Goal: Navigation & Orientation: Find specific page/section

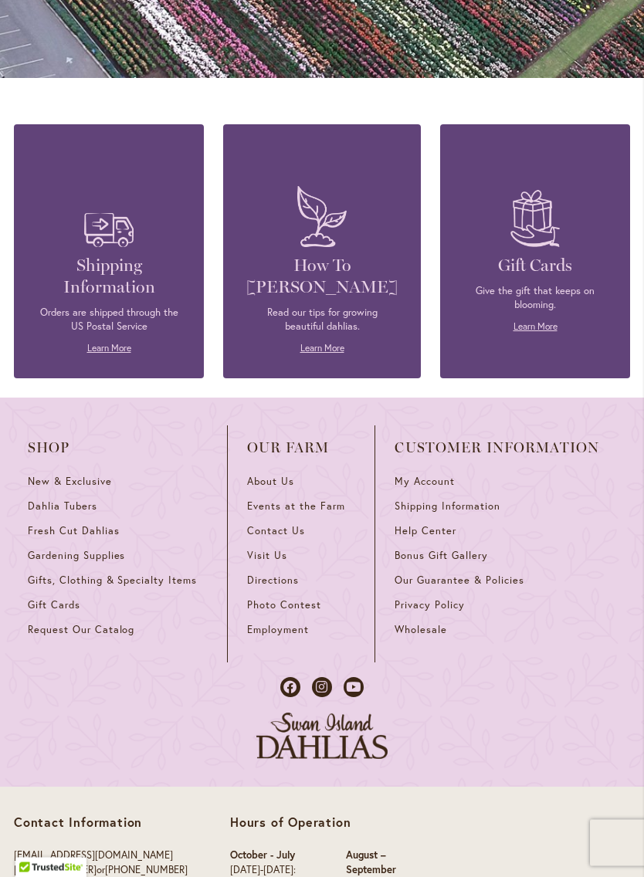
scroll to position [1562, 0]
click at [108, 526] on span "Fresh Cut Dahlias" at bounding box center [74, 530] width 92 height 13
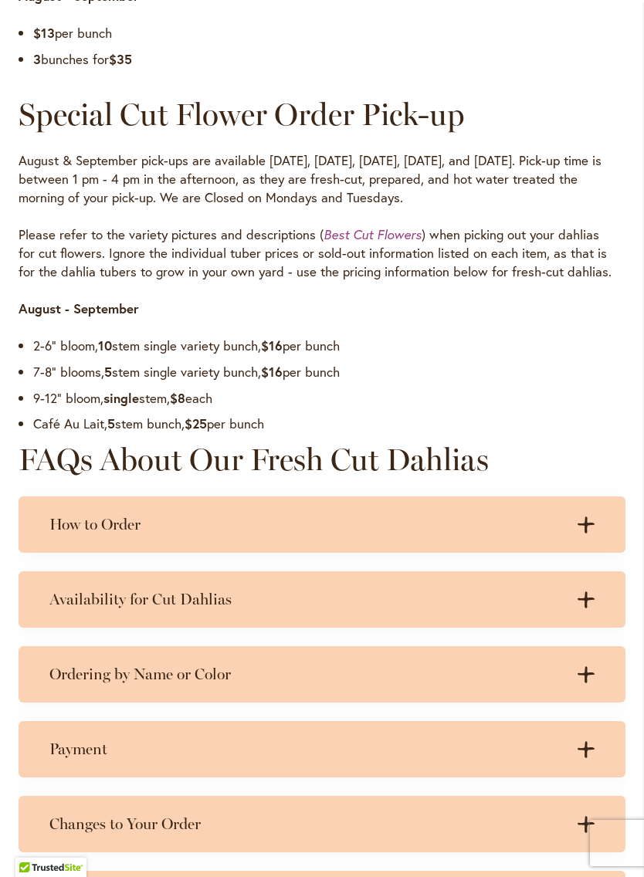
scroll to position [956, 0]
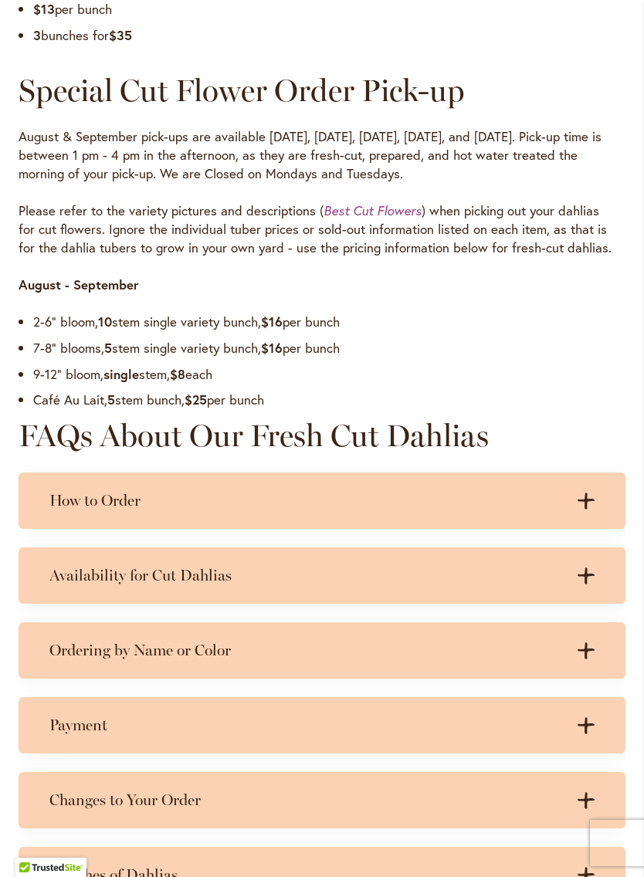
click at [593, 584] on icon ".cls-1 { fill: #3c2616; stroke-width: 0px; }" at bounding box center [585, 575] width 17 height 17
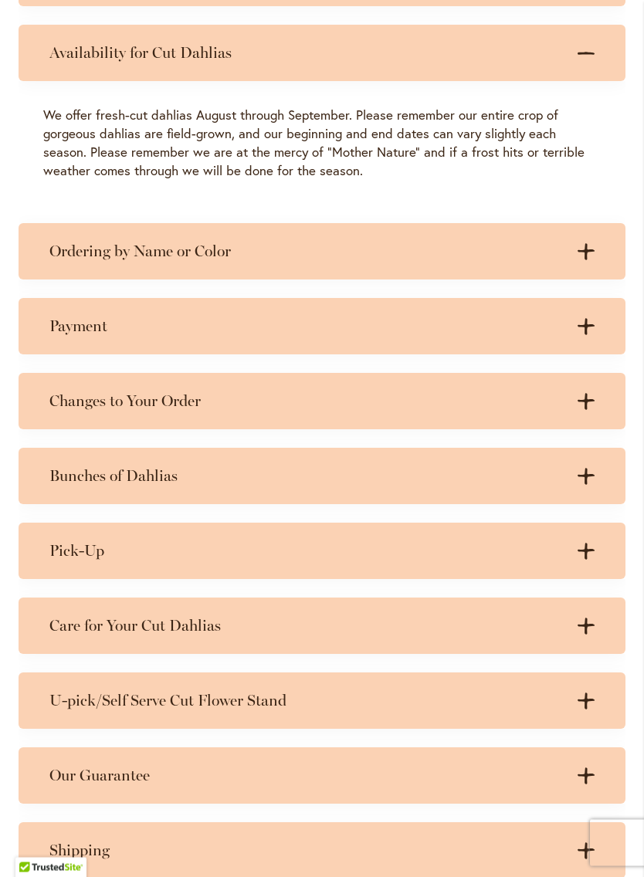
scroll to position [1479, 0]
click at [592, 485] on icon ".cls-1 { fill: #3c2616; stroke-width: 0px; }" at bounding box center [585, 476] width 17 height 17
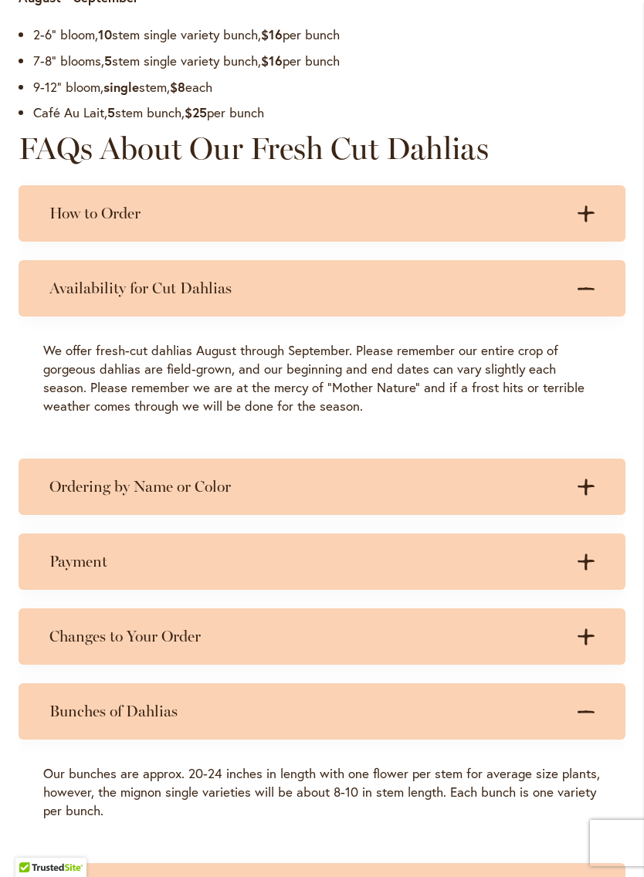
scroll to position [1237, 0]
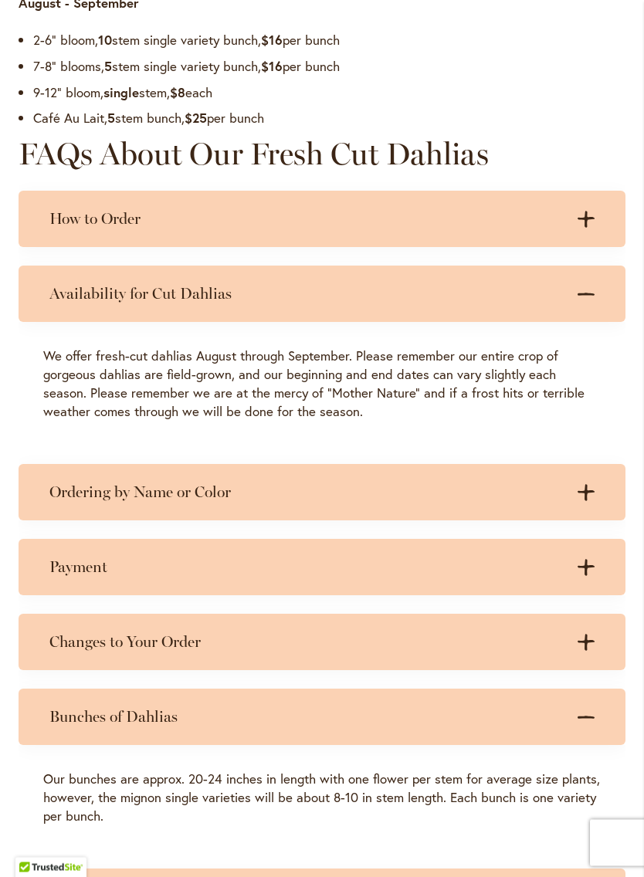
click at [594, 313] on div "Availability for Cut Dahlias .cls-1 { fill: #3c2616; stroke-width: 0px; } .cls-…" at bounding box center [322, 294] width 607 height 56
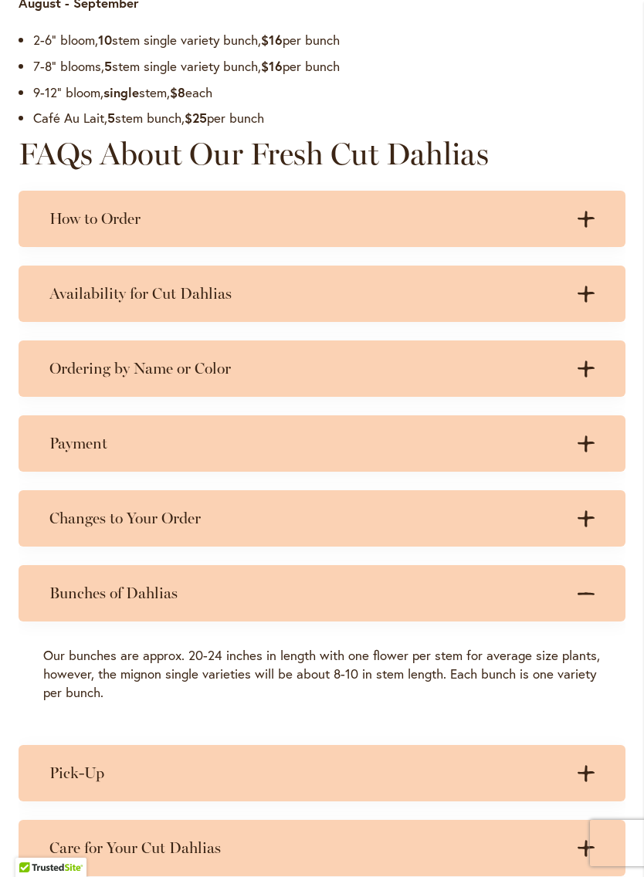
click at [204, 303] on h3 "Availability for Cut Dahlias" at bounding box center [306, 293] width 514 height 19
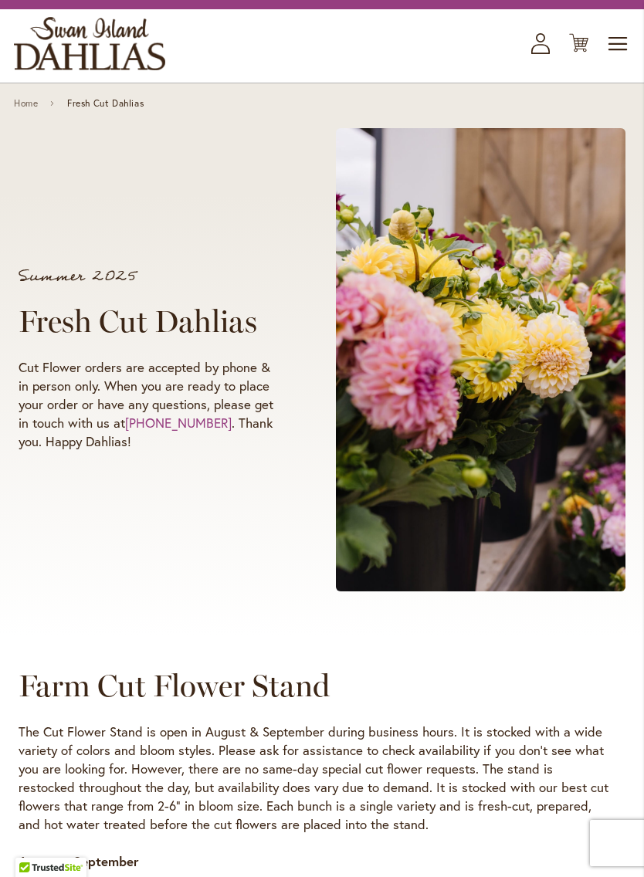
scroll to position [0, 0]
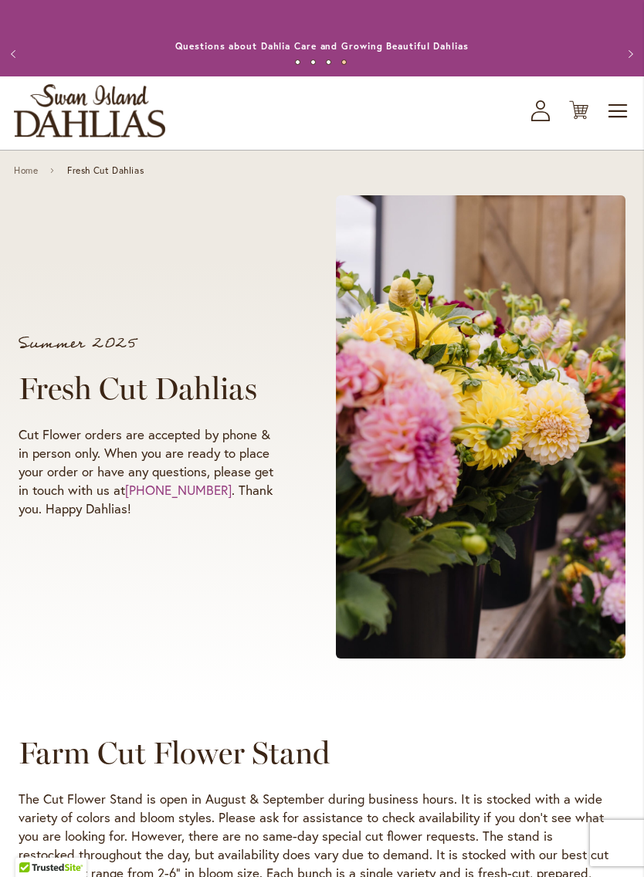
click at [616, 118] on span "Toggle Nav" at bounding box center [618, 111] width 23 height 31
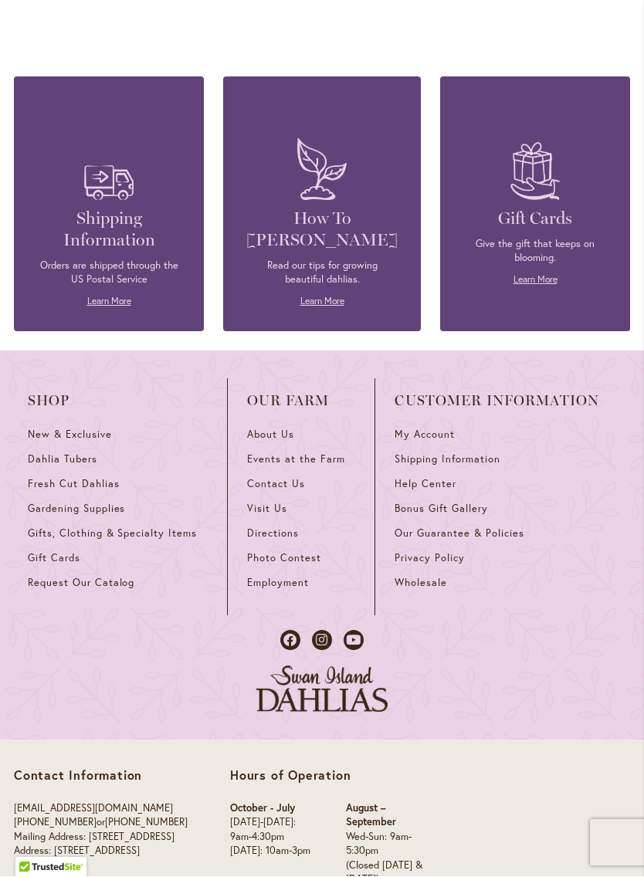
scroll to position [2494, 0]
click at [285, 539] on span "Directions" at bounding box center [273, 532] width 52 height 13
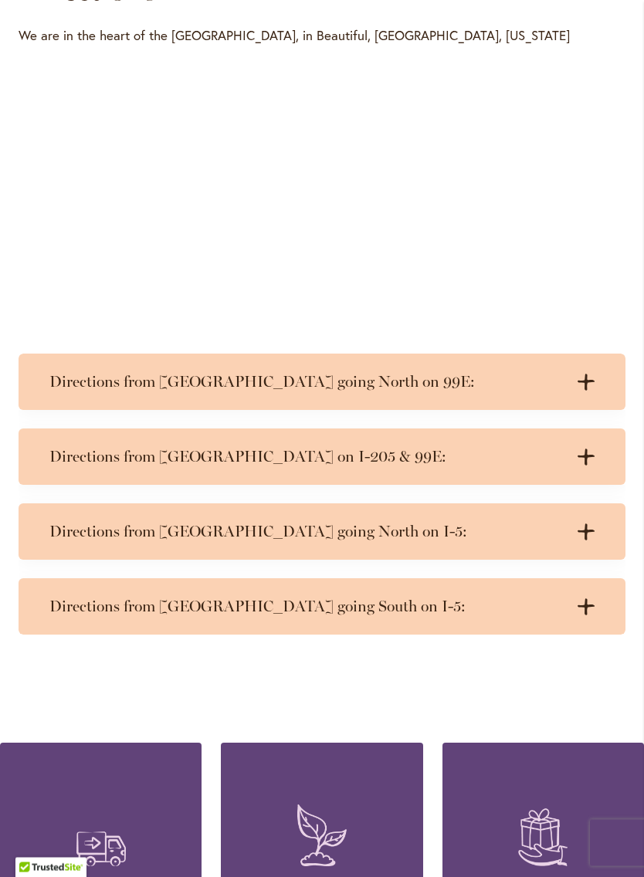
scroll to position [778, 0]
click at [530, 615] on h3 "Directions from Portland going South on I-5:" at bounding box center [306, 605] width 514 height 19
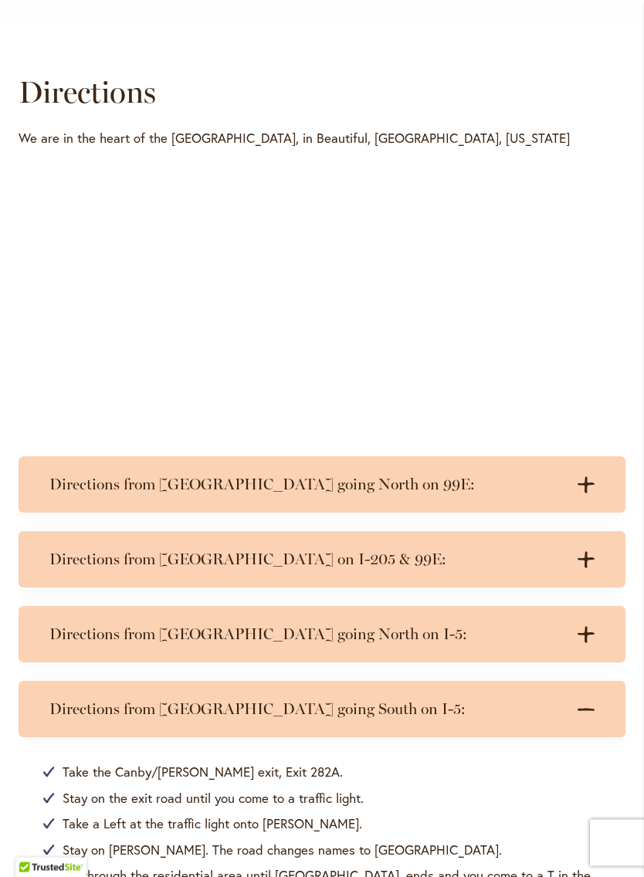
scroll to position [675, 0]
click at [310, 59] on div "Directions We are in the heart of the Willamette Valley, in Beautiful, Canby, O…" at bounding box center [322, 525] width 644 height 993
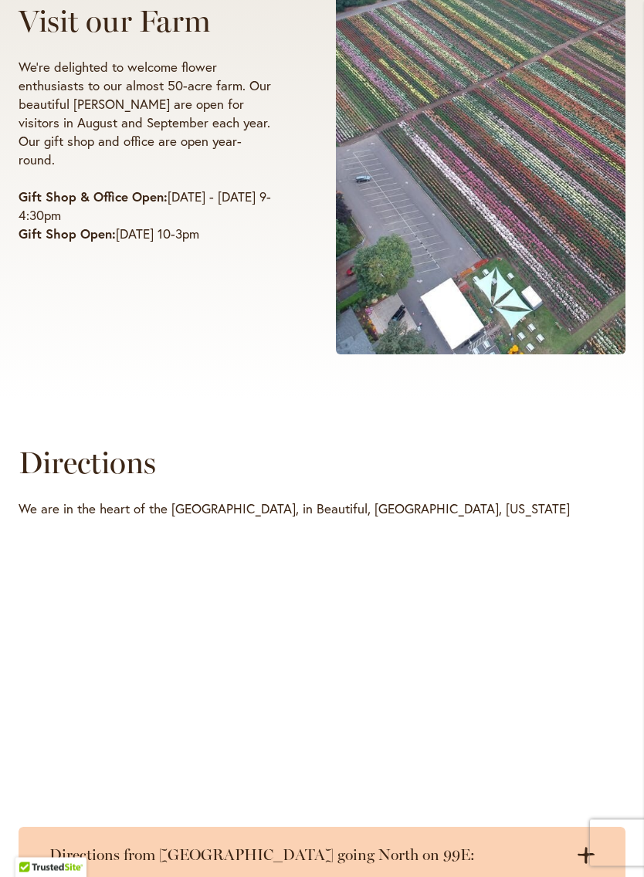
scroll to position [304, 0]
